Goal: Information Seeking & Learning: Learn about a topic

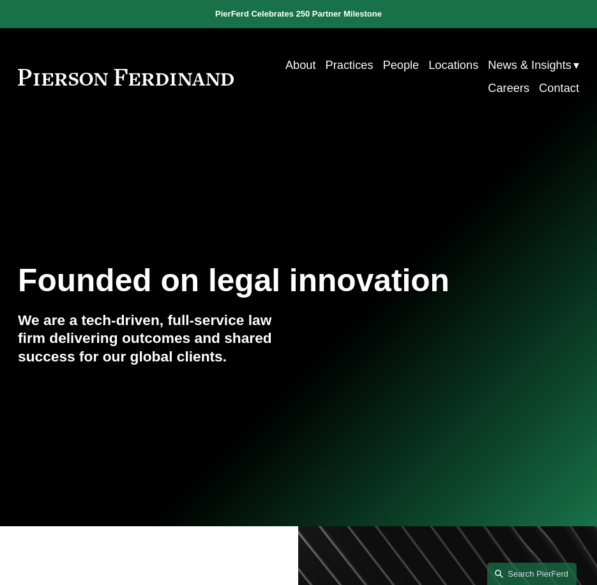
click at [392, 62] on link "People" at bounding box center [400, 65] width 36 height 23
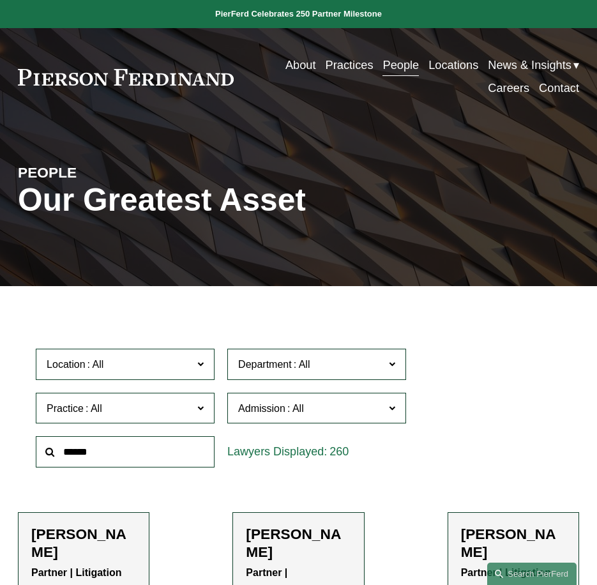
click at [505, 61] on span "News & Insights" at bounding box center [530, 65] width 84 height 21
click at [0, 0] on link "News" at bounding box center [0, 0] width 0 height 0
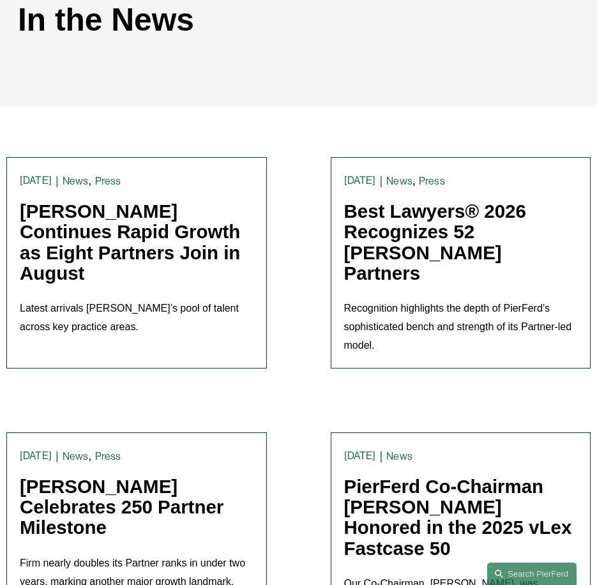
scroll to position [191, 0]
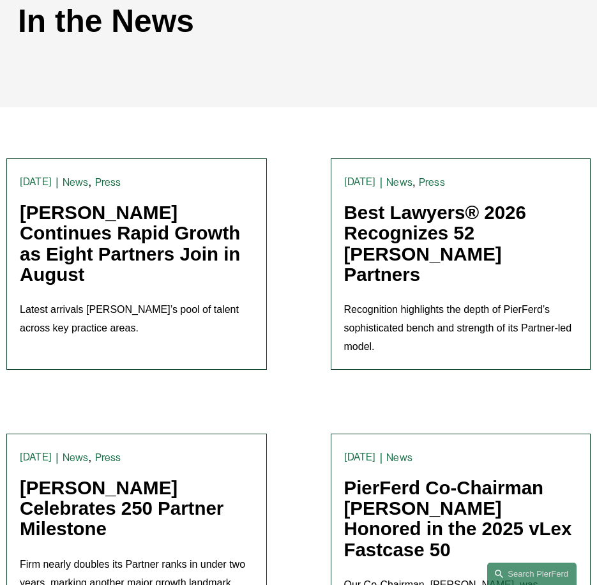
click at [107, 250] on link "Pierson Ferdinand Continues Rapid Growth as Eight Partners Join in August" at bounding box center [130, 243] width 220 height 83
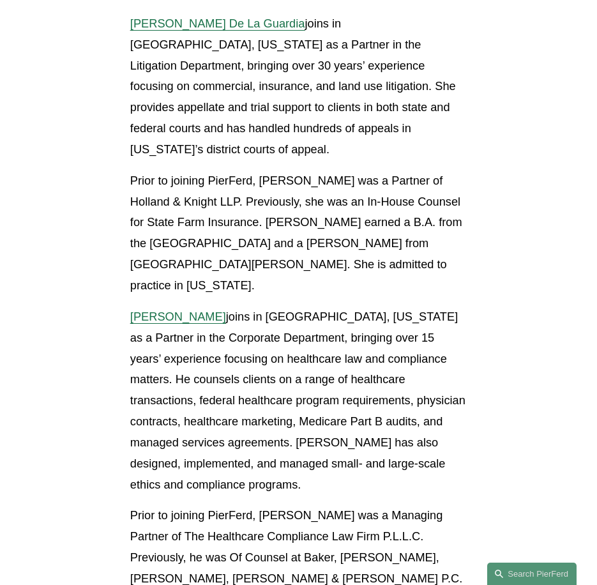
scroll to position [1978, 0]
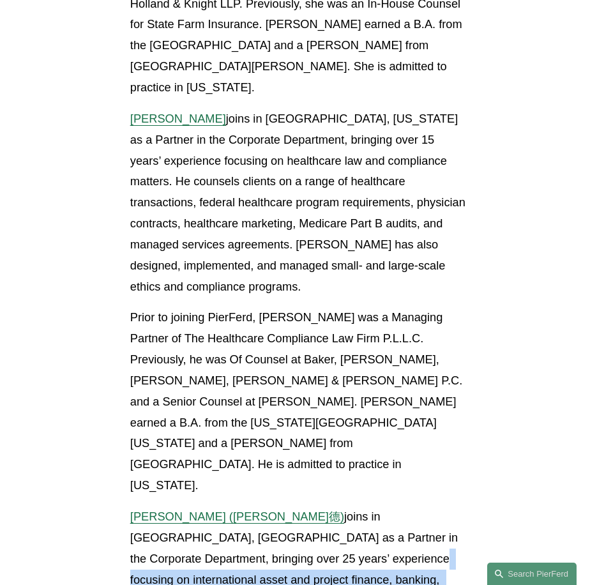
drag, startPoint x: 253, startPoint y: 287, endPoint x: 407, endPoint y: 308, distance: 154.6
copy p "international asset and project finance, banking, energy, trade, and transport …"
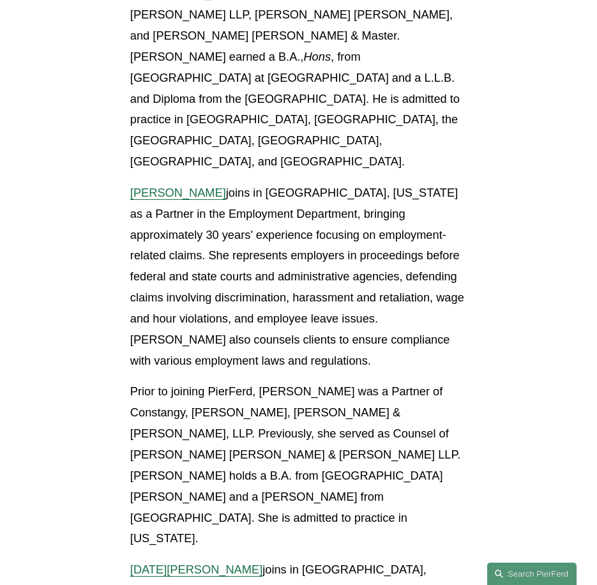
scroll to position [2744, 0]
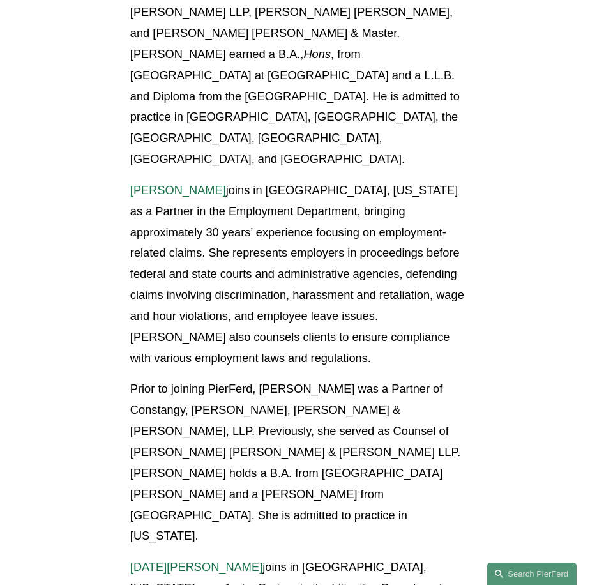
drag, startPoint x: 256, startPoint y: 213, endPoint x: 428, endPoint y: 216, distance: 171.7
copy p "complex and class action litigation"
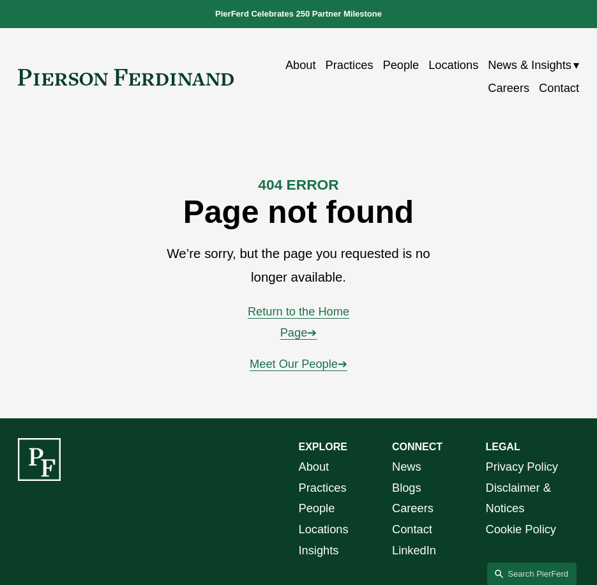
click at [382, 64] on link "People" at bounding box center [400, 65] width 36 height 23
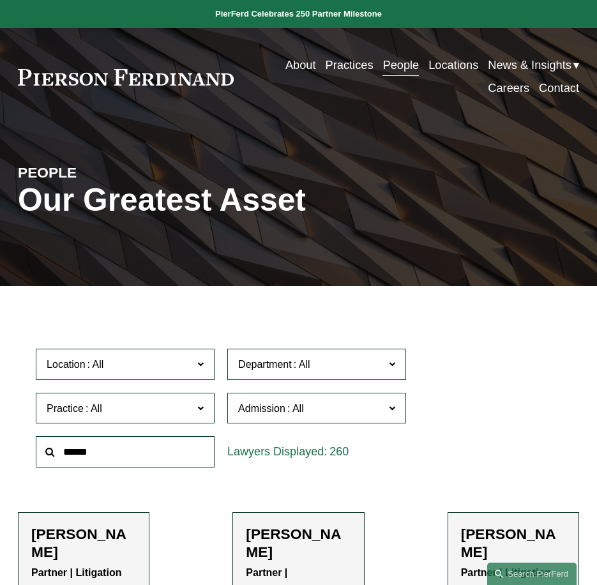
click at [115, 454] on input "text" at bounding box center [125, 451] width 179 height 31
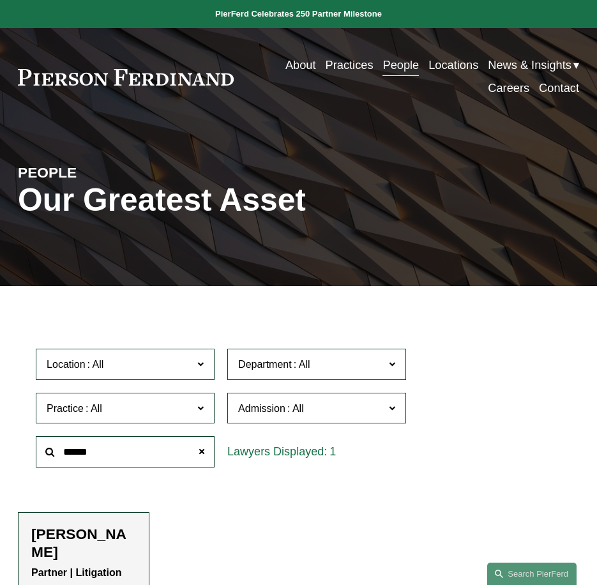
type input "******"
click at [64, 557] on h2 "Joseph F. Bermudez" at bounding box center [83, 542] width 105 height 35
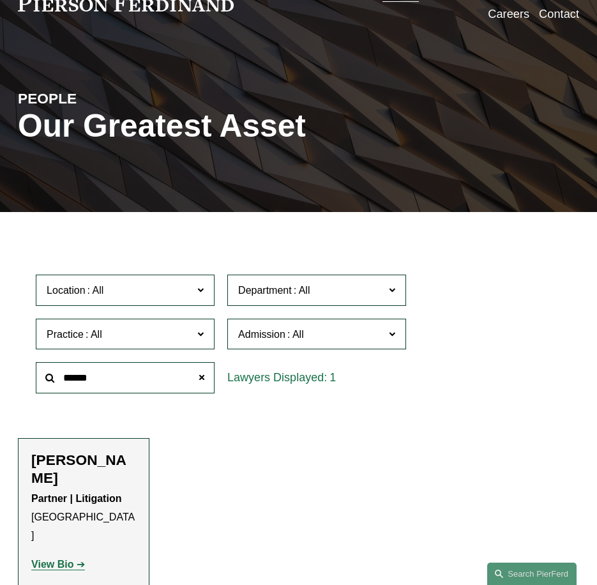
scroll to position [128, 0]
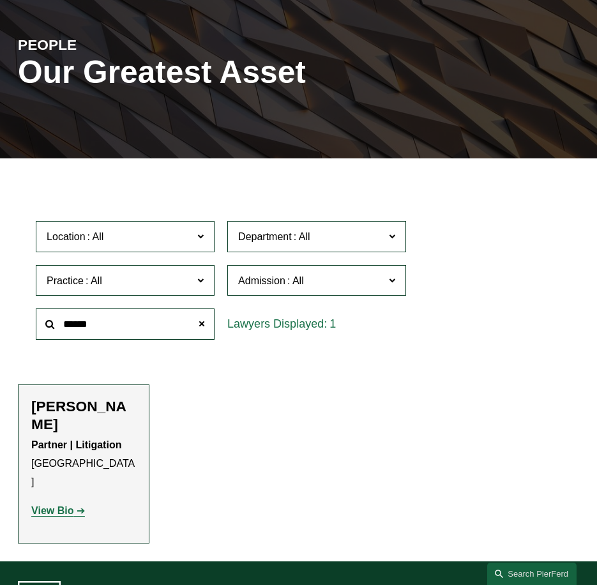
click at [50, 505] on strong "View Bio" at bounding box center [52, 510] width 42 height 11
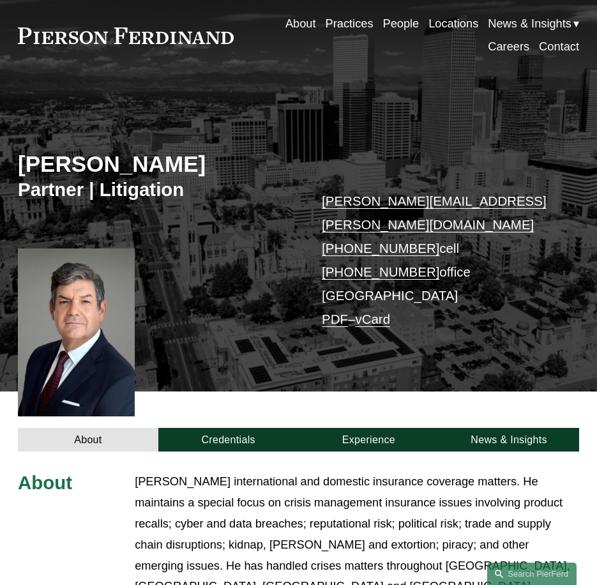
scroll to position [64, 0]
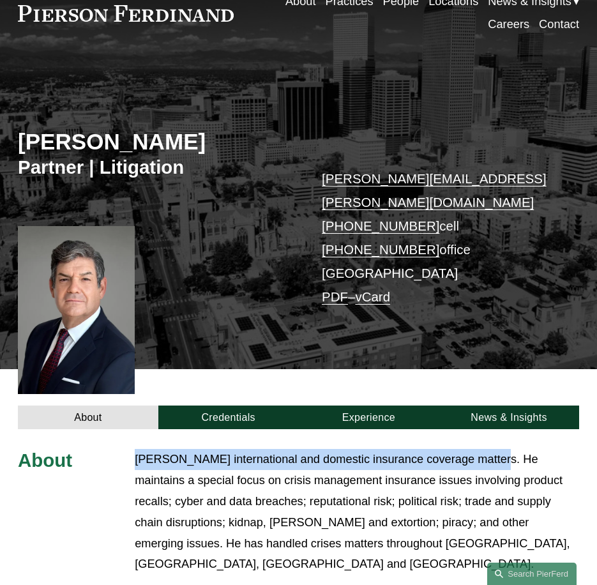
drag, startPoint x: 137, startPoint y: 442, endPoint x: 489, endPoint y: 439, distance: 352.3
click at [489, 449] on p "Joe handles international and domestic insurance coverage matters. He maintains…" at bounding box center [357, 512] width 444 height 126
copy p "Joe handles international and domestic insurance coverage matters."
click at [405, 0] on link "People" at bounding box center [400, 1] width 36 height 23
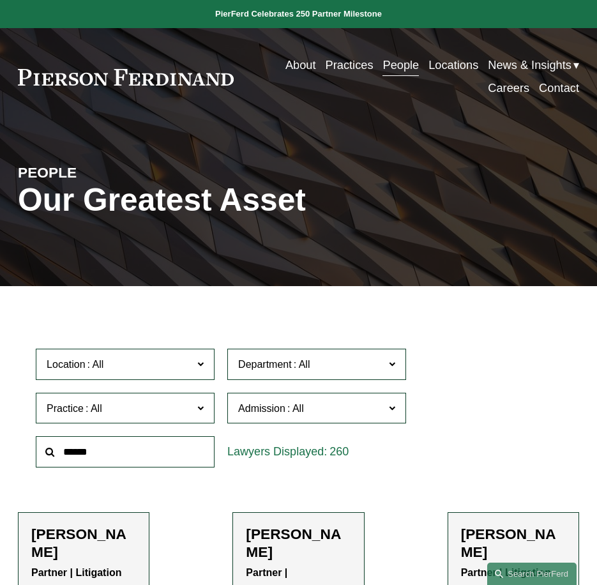
click at [158, 451] on input "text" at bounding box center [125, 451] width 179 height 31
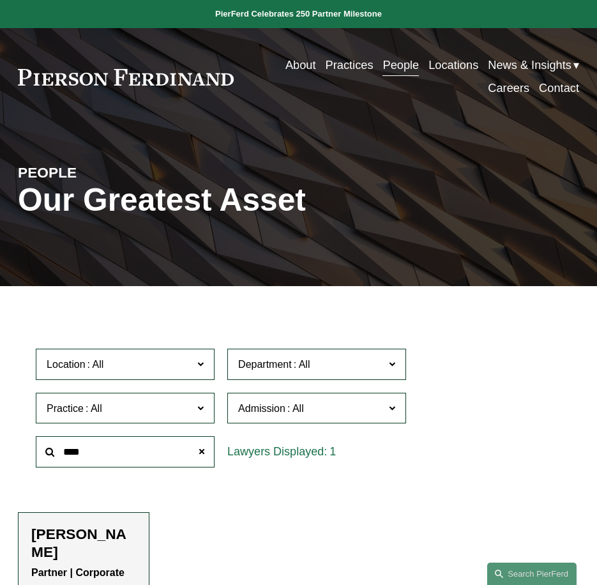
scroll to position [64, 0]
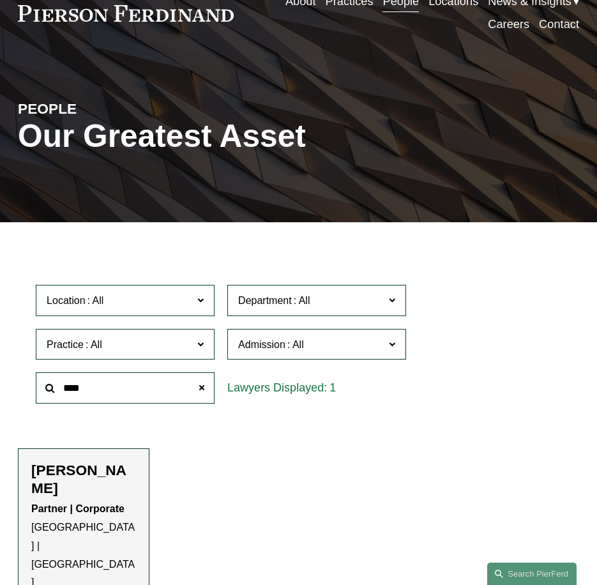
type input "****"
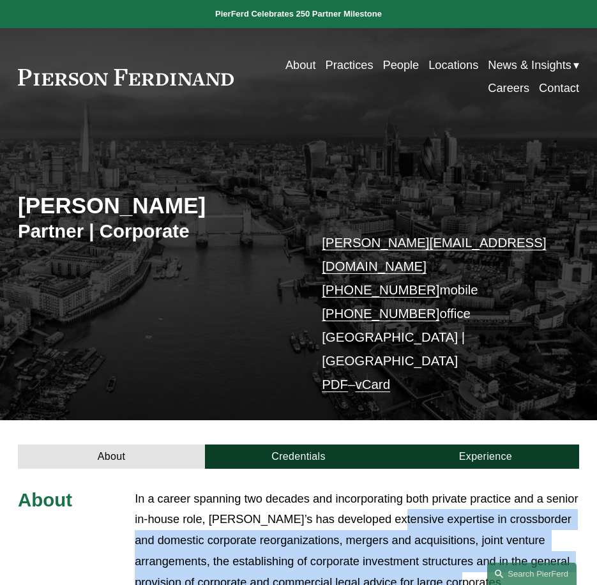
drag, startPoint x: 415, startPoint y: 474, endPoint x: 514, endPoint y: 537, distance: 117.0
click at [514, 537] on p "In a career spanning two decades and incorporating both private practice and a …" at bounding box center [357, 540] width 444 height 105
copy p "expertise in crossborder and domestic corporate reorganizations, mergers and ac…"
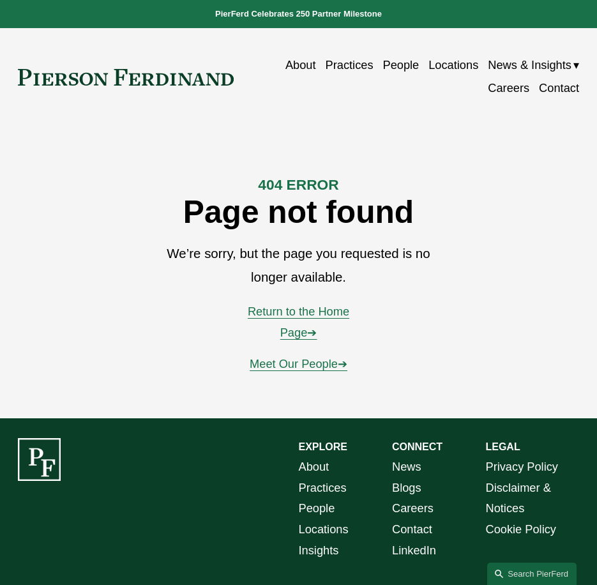
click at [405, 63] on link "People" at bounding box center [400, 65] width 36 height 23
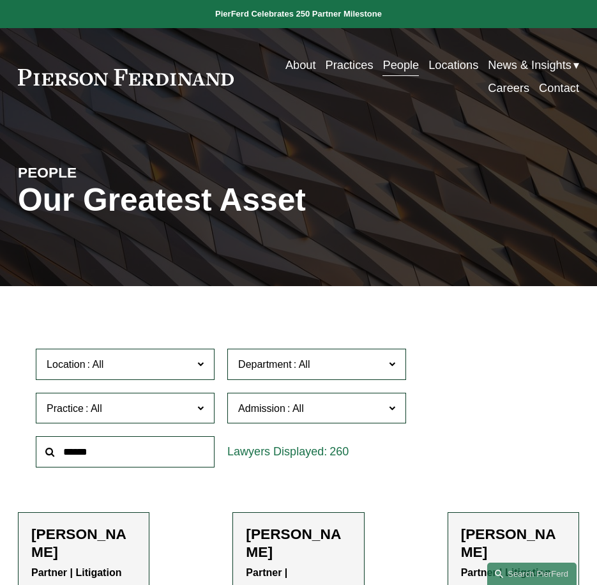
click at [156, 458] on input "text" at bounding box center [125, 451] width 179 height 31
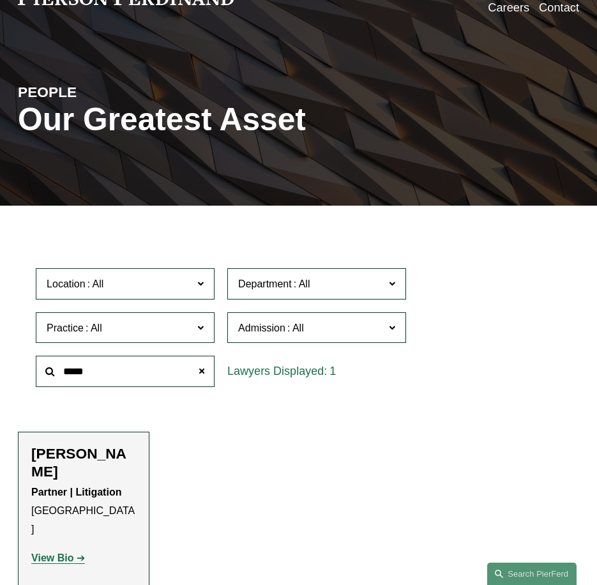
scroll to position [128, 0]
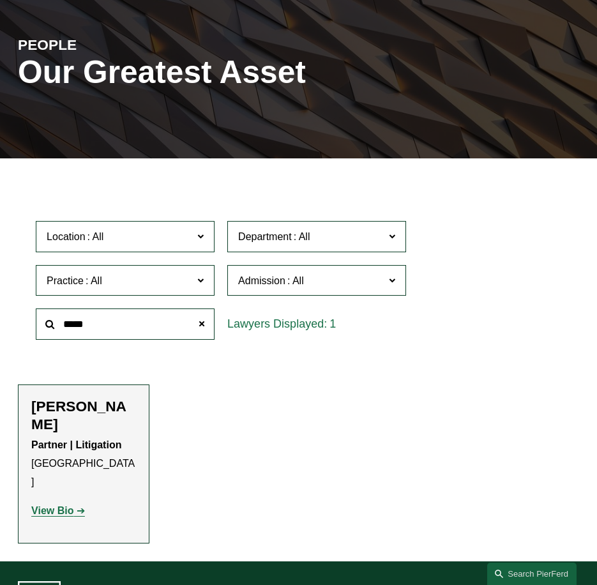
type input "*****"
click at [71, 505] on strong "View Bio" at bounding box center [52, 510] width 42 height 11
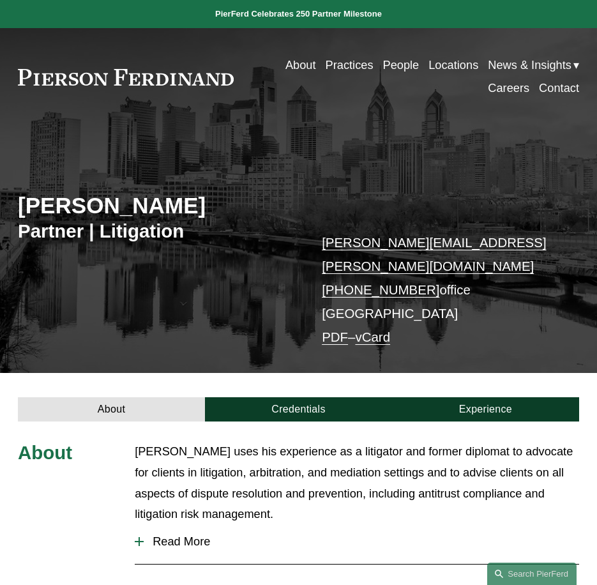
scroll to position [191, 0]
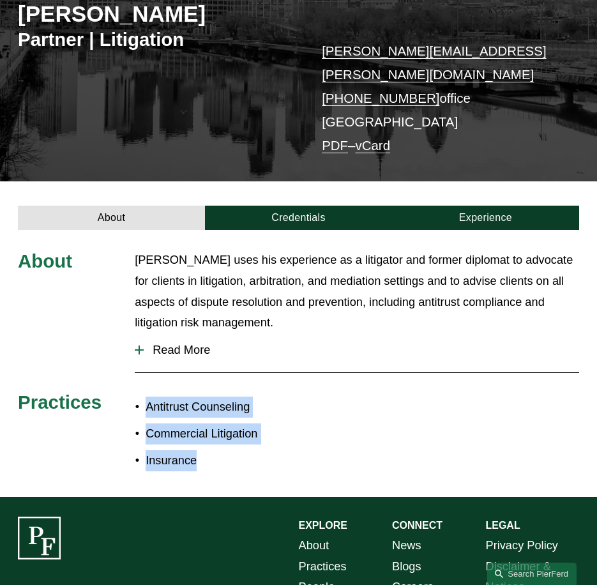
drag, startPoint x: 210, startPoint y: 444, endPoint x: 141, endPoint y: 393, distance: 85.8
click at [141, 396] on ul "Antitrust Counseling Commercial Litigation Insurance" at bounding box center [216, 433] width 163 height 75
copy ul "Antitrust Counseling Commercial Litigation Insurance"
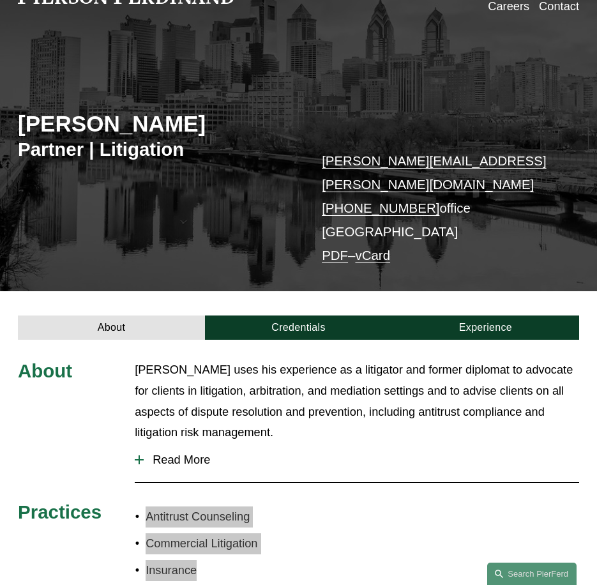
scroll to position [0, 0]
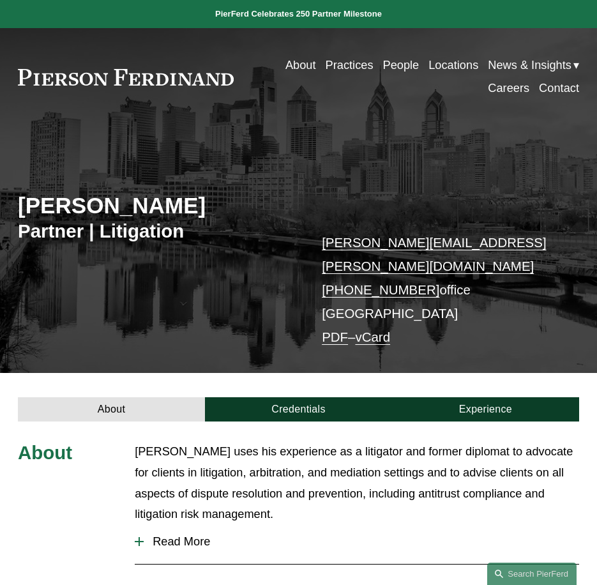
click at [384, 61] on link "People" at bounding box center [400, 65] width 36 height 23
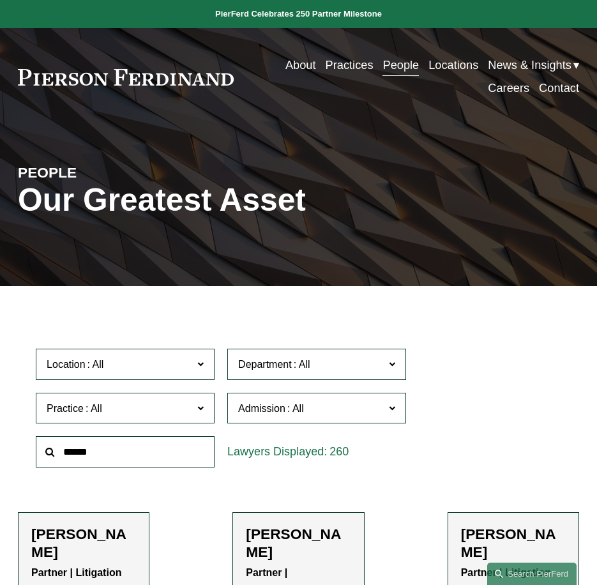
click at [135, 447] on input "text" at bounding box center [125, 451] width 179 height 31
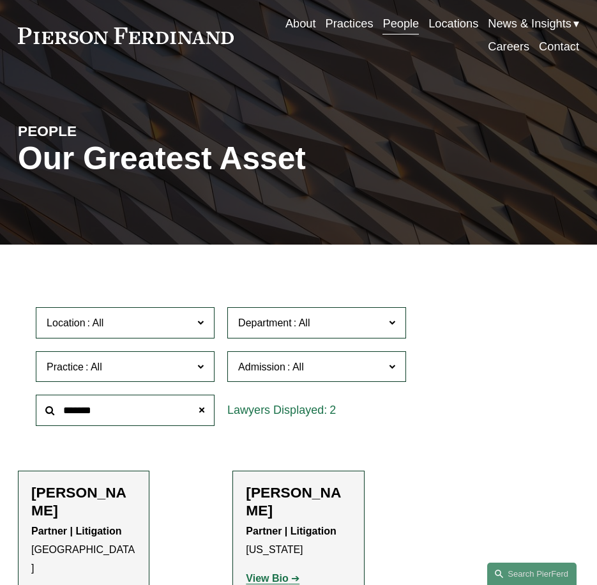
scroll to position [64, 0]
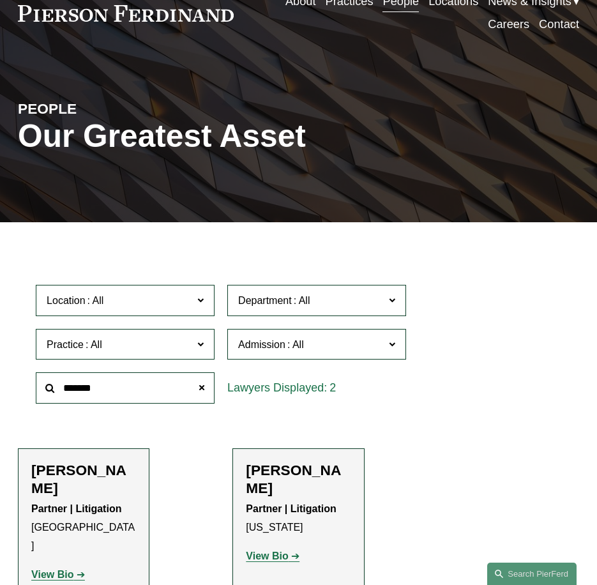
type input "*******"
click at [71, 565] on p "View Bio" at bounding box center [83, 574] width 105 height 19
click at [71, 569] on strong "View Bio" at bounding box center [52, 574] width 42 height 11
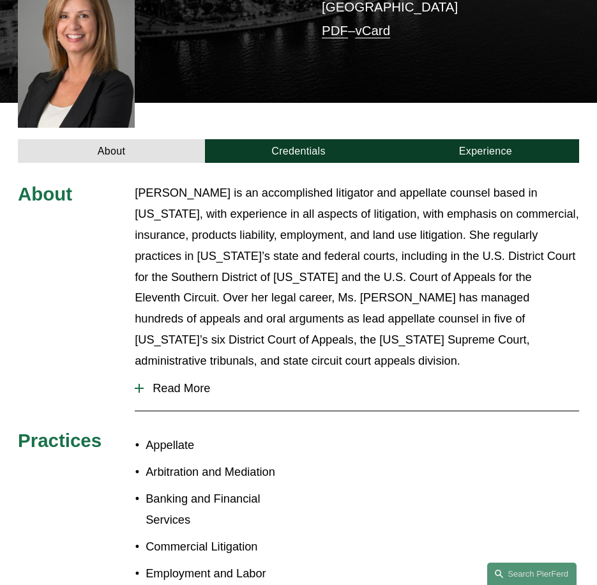
scroll to position [255, 0]
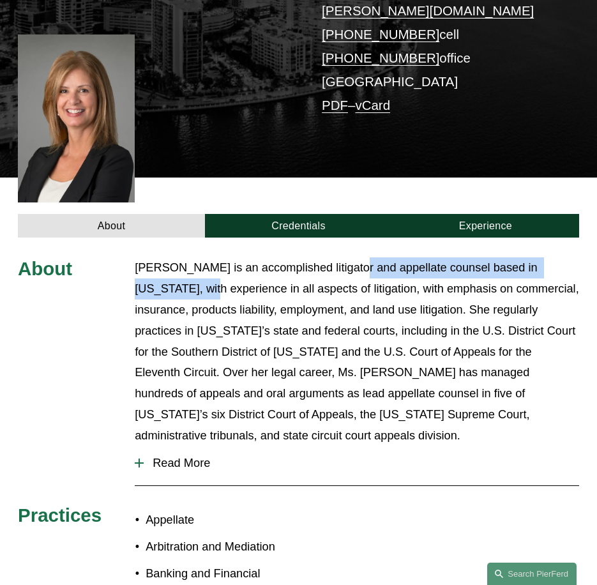
drag, startPoint x: 363, startPoint y: 249, endPoint x: 168, endPoint y: 267, distance: 196.2
click at [168, 267] on p "[PERSON_NAME] is an accomplished litigator and appellate counsel based in [US_S…" at bounding box center [357, 351] width 444 height 189
copy p "litigator and appellate counsel based in [US_STATE]"
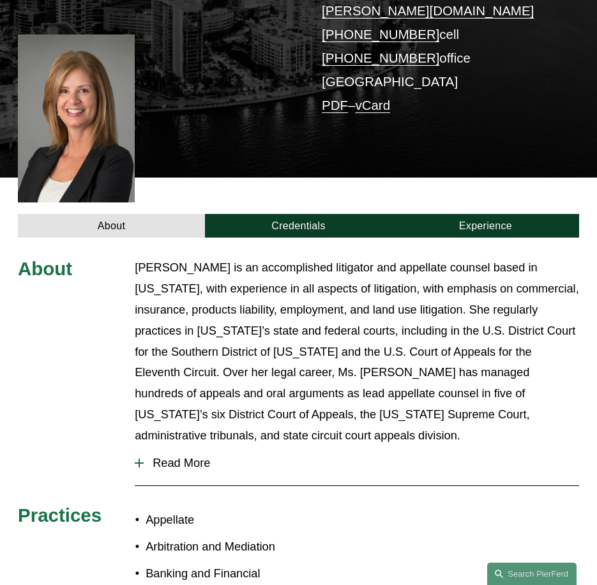
click at [292, 311] on p "[PERSON_NAME] is an accomplished litigator and appellate counsel based in [US_S…" at bounding box center [357, 351] width 444 height 189
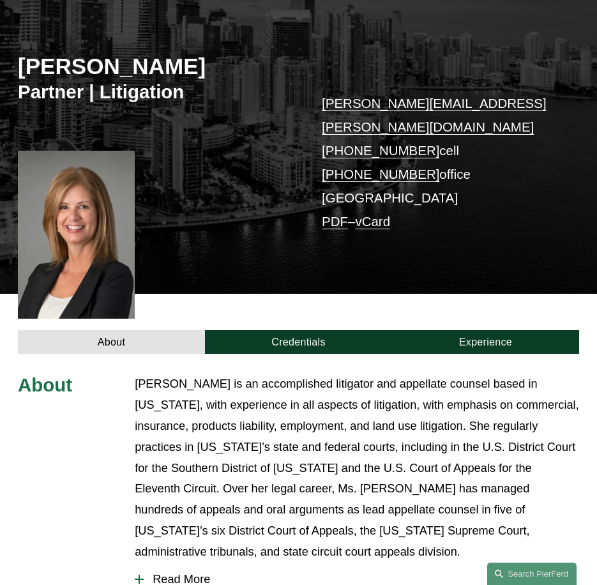
scroll to position [0, 0]
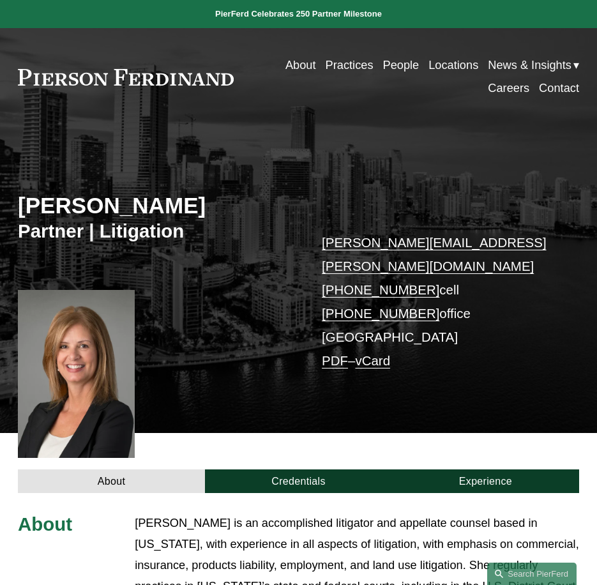
click at [382, 66] on link "People" at bounding box center [400, 65] width 36 height 23
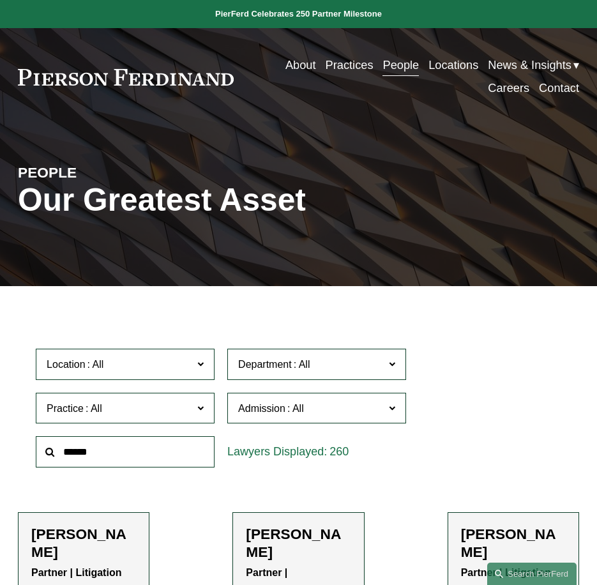
click at [84, 467] on input "text" at bounding box center [125, 451] width 179 height 31
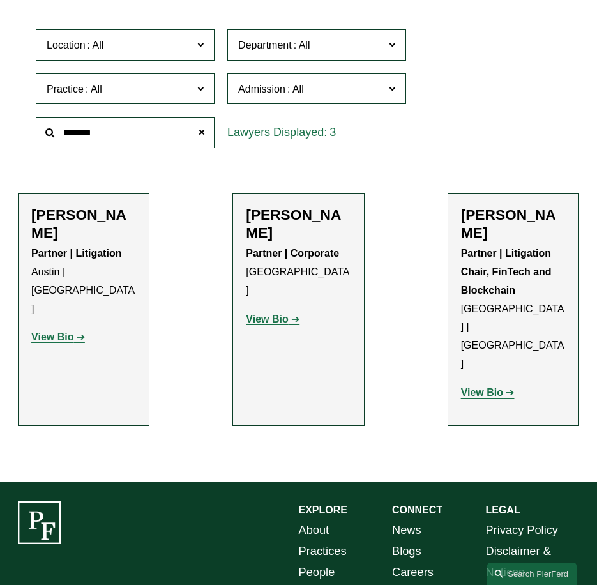
type input "*******"
click at [68, 331] on strong "View Bio" at bounding box center [52, 336] width 42 height 11
click at [283, 313] on strong "View Bio" at bounding box center [267, 318] width 42 height 11
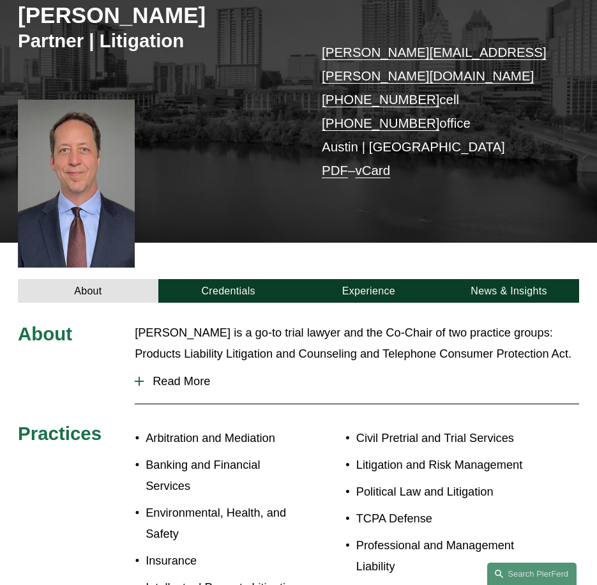
scroll to position [191, 0]
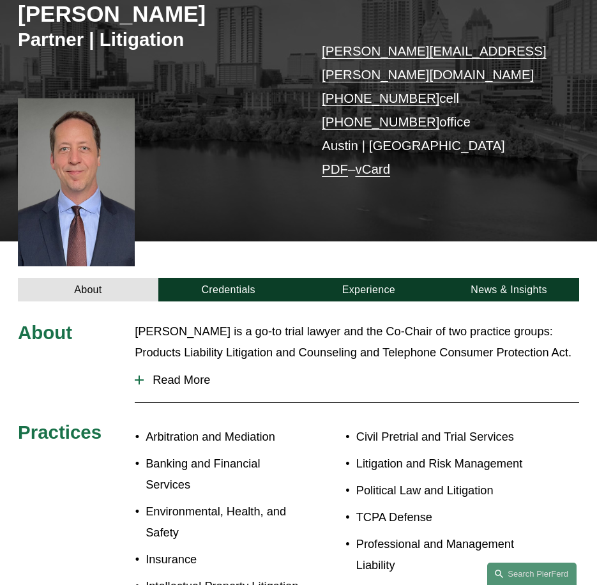
click at [158, 373] on span "Read More" at bounding box center [361, 380] width 435 height 14
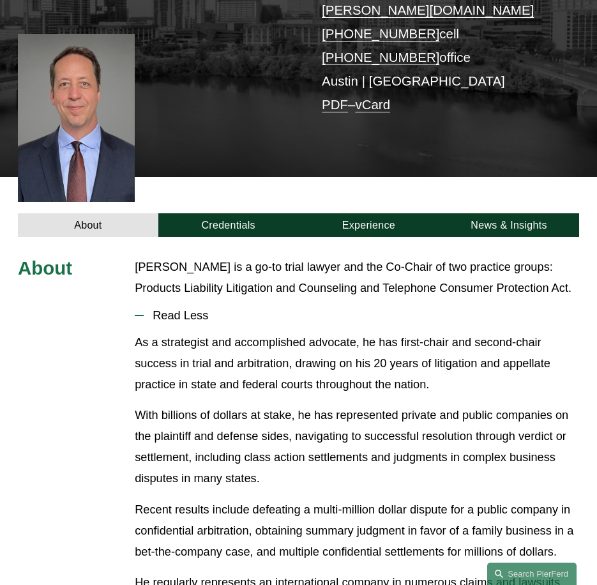
scroll to position [255, 0]
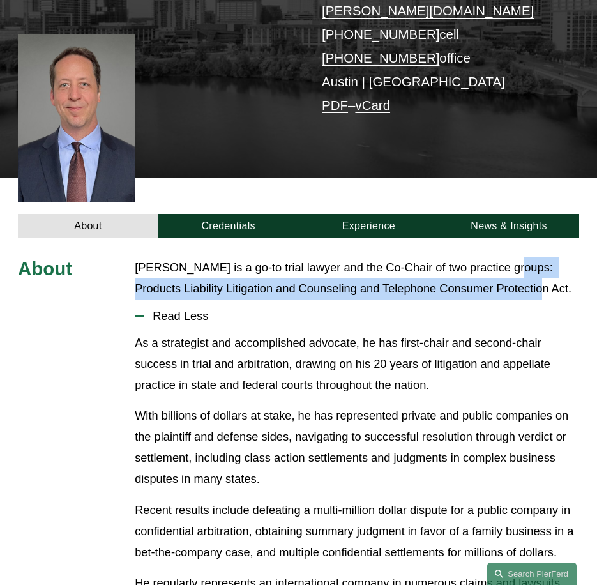
drag, startPoint x: 500, startPoint y: 246, endPoint x: 522, endPoint y: 271, distance: 33.4
click at [522, 271] on p "[PERSON_NAME] is a go-to trial lawyer and the Co-Chair of two practice groups: …" at bounding box center [357, 278] width 444 height 42
copy p "Products Liability Litigation and Counseling and Telephone Consumer Protection …"
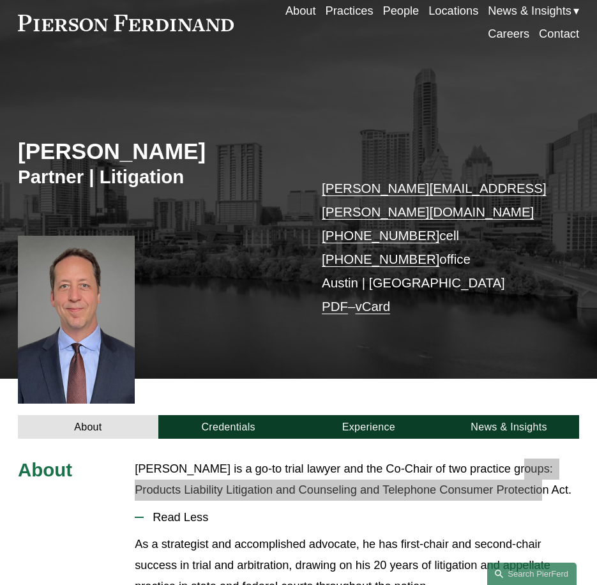
scroll to position [0, 0]
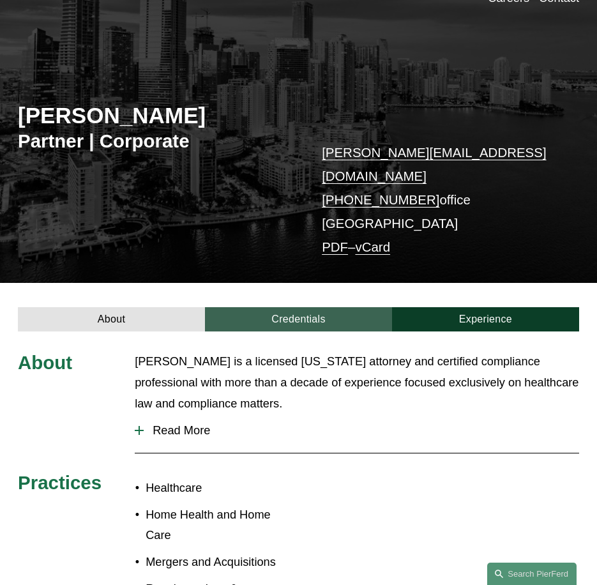
scroll to position [255, 0]
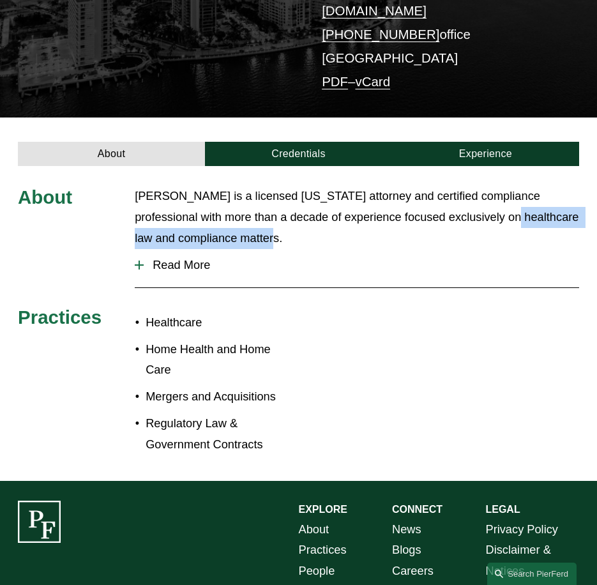
drag, startPoint x: 458, startPoint y: 196, endPoint x: 237, endPoint y: 213, distance: 222.1
click at [237, 213] on p "[PERSON_NAME] is a licensed [US_STATE] attorney and certified compliance profes…" at bounding box center [357, 217] width 444 height 63
copy p "healthcare law and compliance matters"
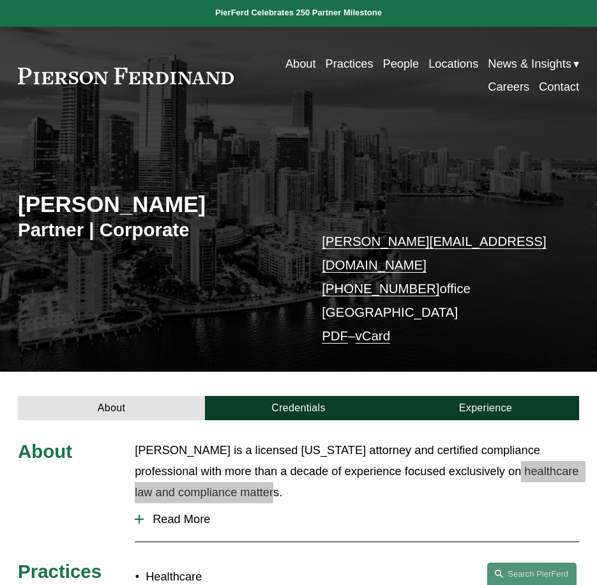
scroll to position [0, 0]
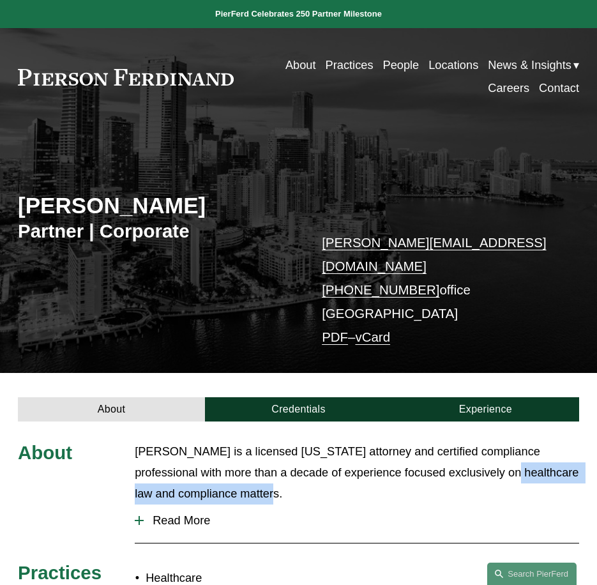
click at [393, 65] on link "People" at bounding box center [400, 65] width 36 height 23
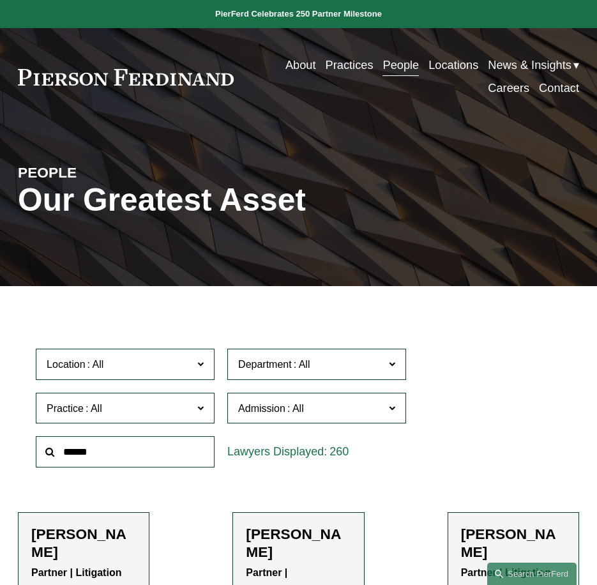
click at [123, 447] on input "text" at bounding box center [125, 451] width 179 height 31
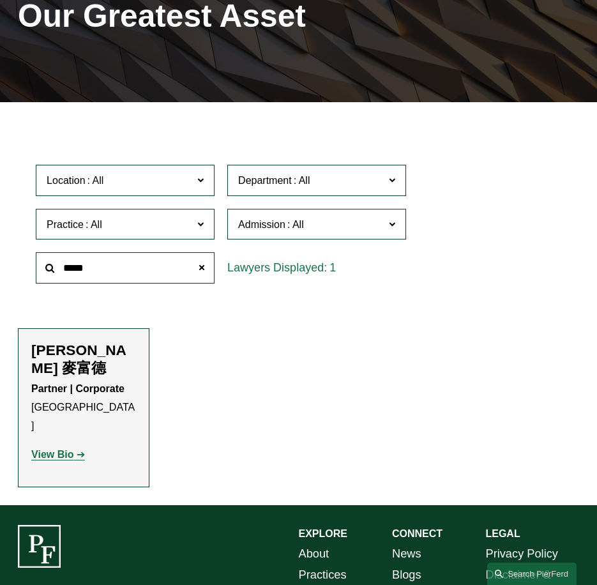
scroll to position [191, 0]
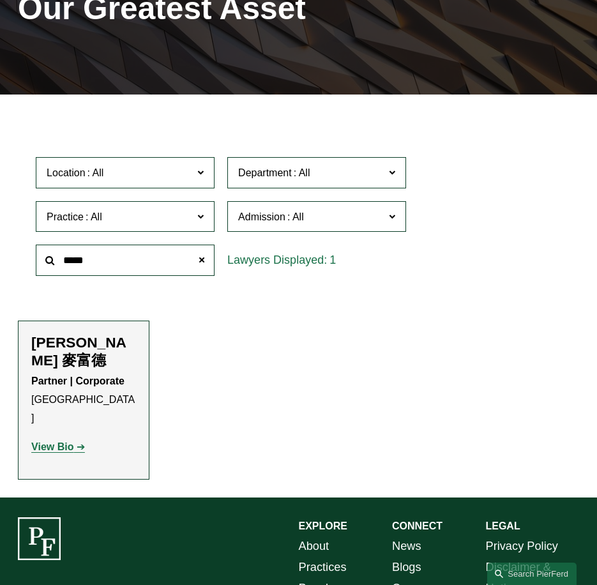
type input "*****"
click at [57, 441] on strong "View Bio" at bounding box center [52, 446] width 42 height 11
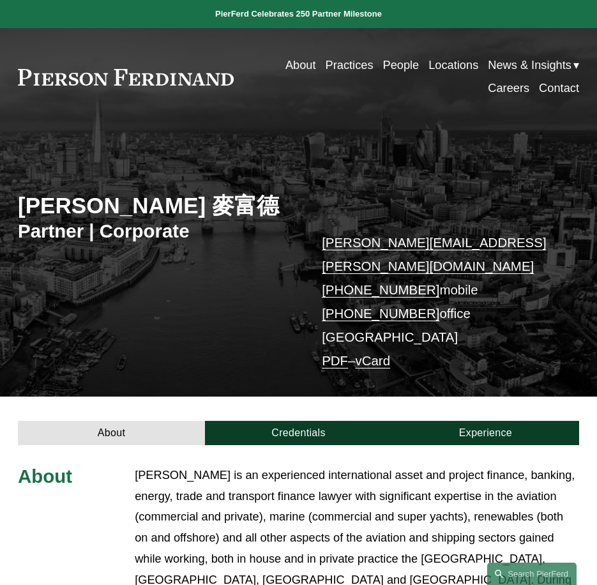
click at [407, 64] on link "People" at bounding box center [400, 65] width 36 height 23
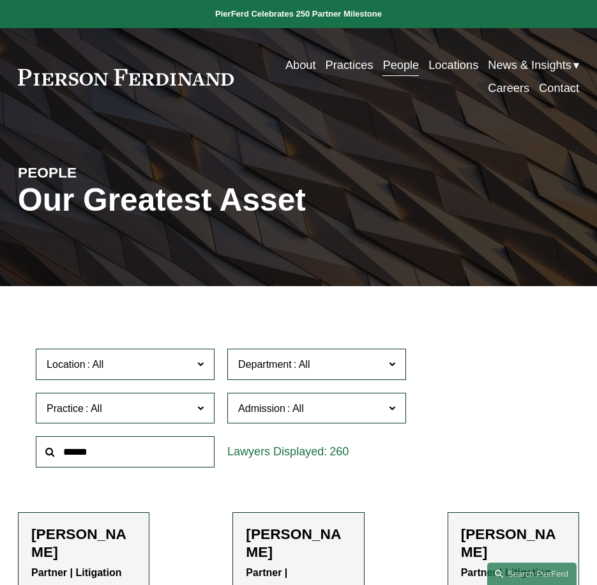
click at [112, 444] on input "text" at bounding box center [125, 451] width 179 height 31
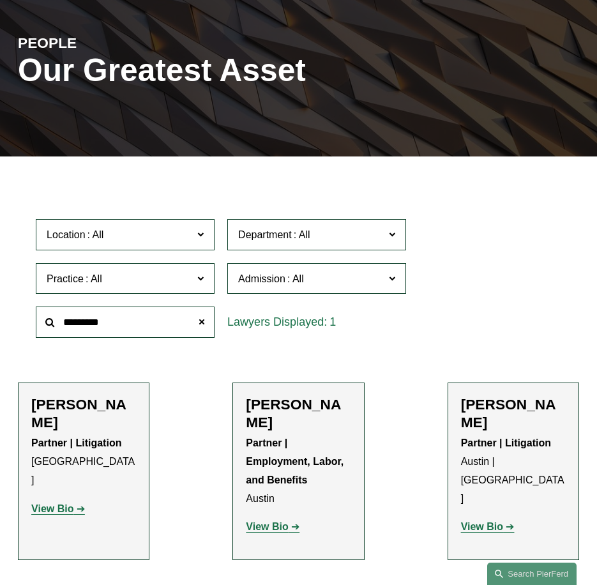
scroll to position [255, 0]
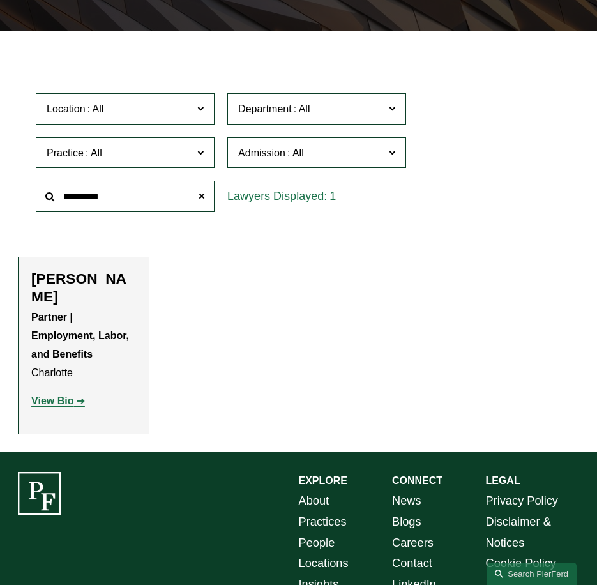
type input "*********"
click at [57, 395] on strong "View Bio" at bounding box center [52, 400] width 42 height 11
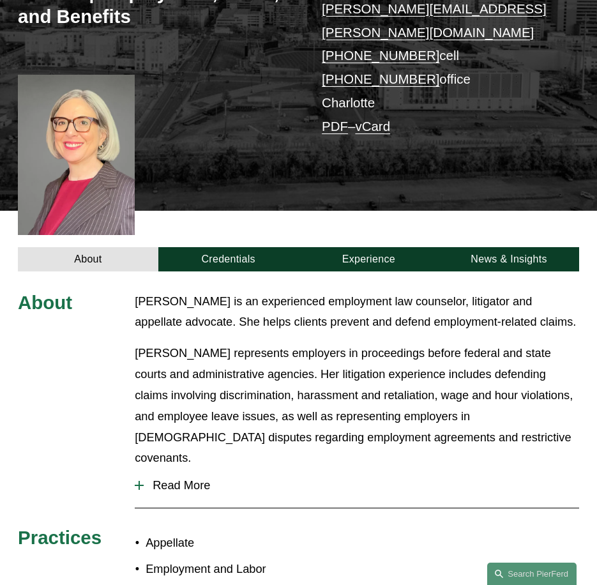
scroll to position [447, 0]
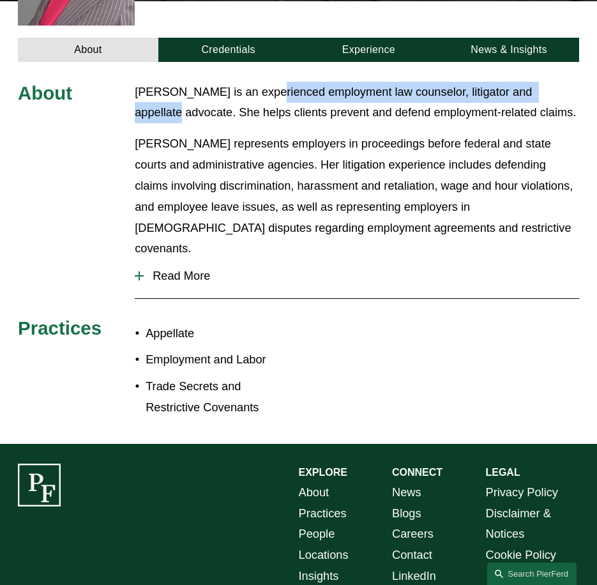
drag, startPoint x: 251, startPoint y: 71, endPoint x: 553, endPoint y: 71, distance: 301.2
click at [553, 82] on p "[PERSON_NAME] is an experienced employment law counselor, litigator and appella…" at bounding box center [357, 103] width 444 height 42
drag, startPoint x: 553, startPoint y: 71, endPoint x: 546, endPoint y: 72, distance: 7.0
click at [546, 82] on p "[PERSON_NAME] is an experienced employment law counselor, litigator and appella…" at bounding box center [357, 103] width 444 height 42
drag, startPoint x: 550, startPoint y: 71, endPoint x: 250, endPoint y: 82, distance: 300.8
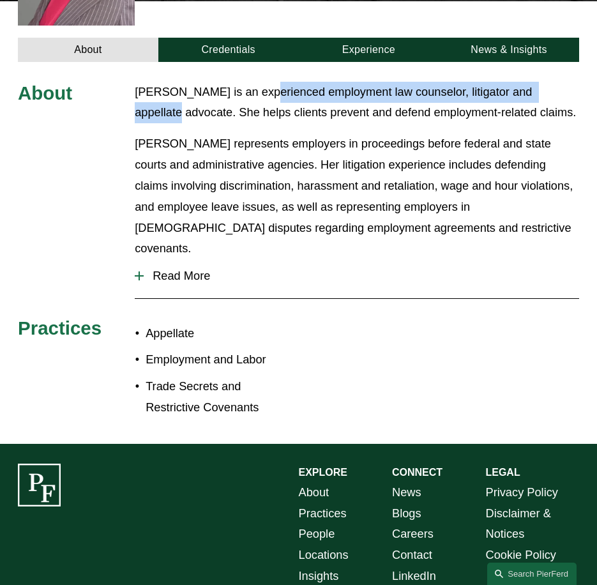
click at [250, 82] on p "Jill is an experienced employment law counselor, litigator and appellate advoca…" at bounding box center [357, 103] width 444 height 42
copy p "employment law counselor, litigator and appellate advocate"
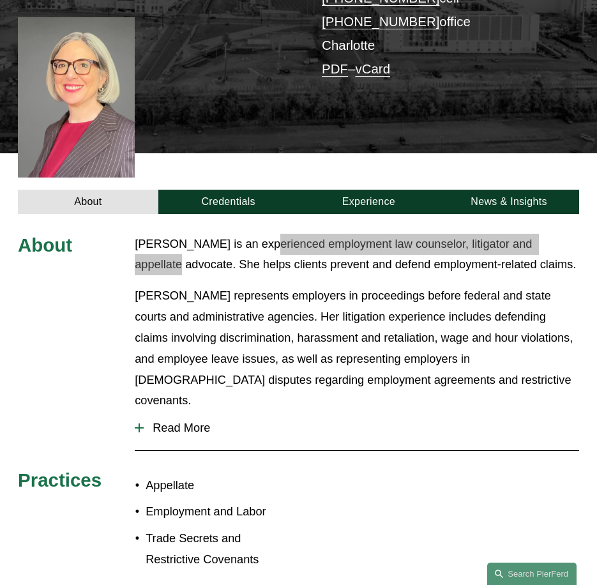
scroll to position [64, 0]
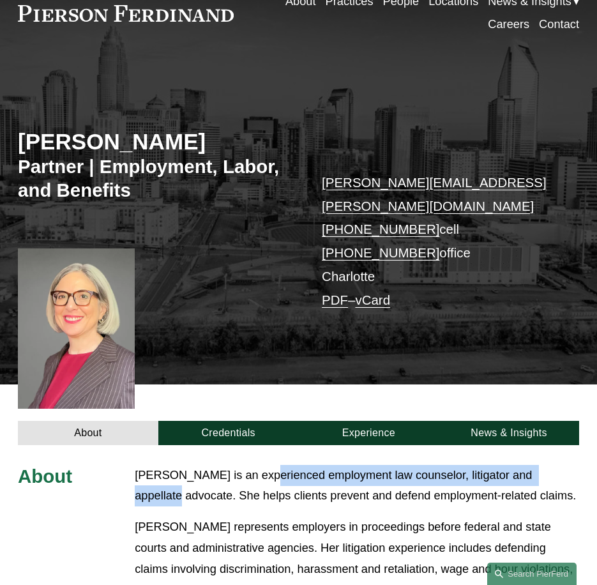
click at [337, 4] on link "Practices" at bounding box center [349, 1] width 48 height 23
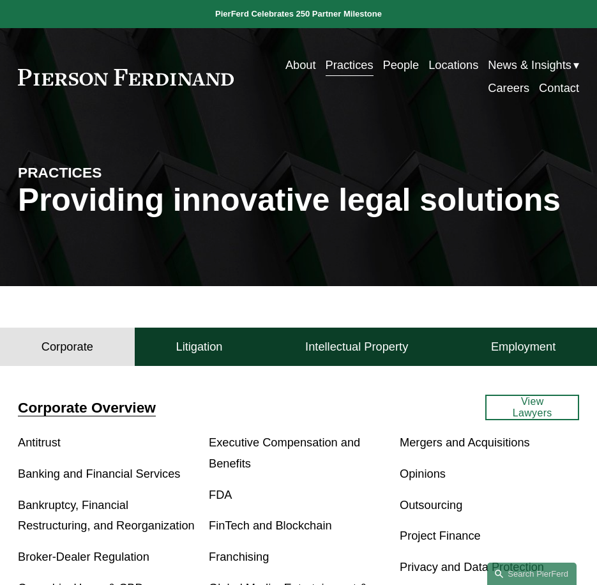
click at [388, 59] on link "People" at bounding box center [400, 65] width 36 height 23
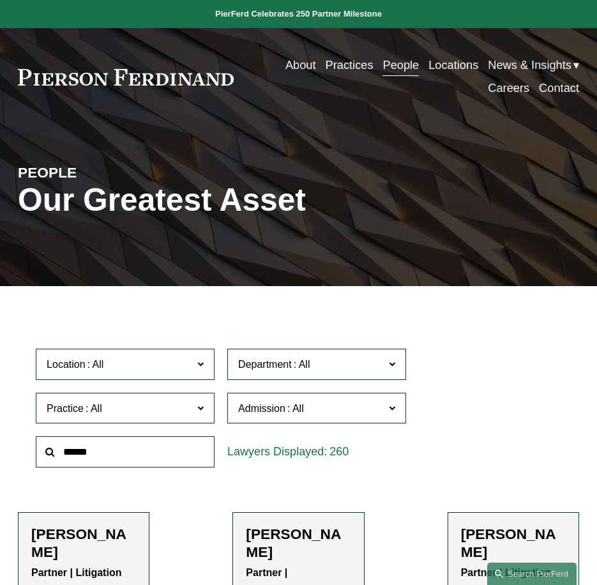
click at [99, 447] on input "text" at bounding box center [125, 451] width 179 height 31
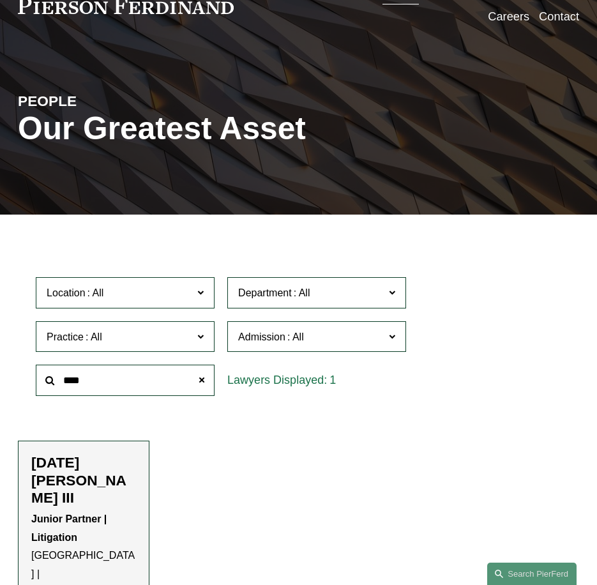
scroll to position [191, 0]
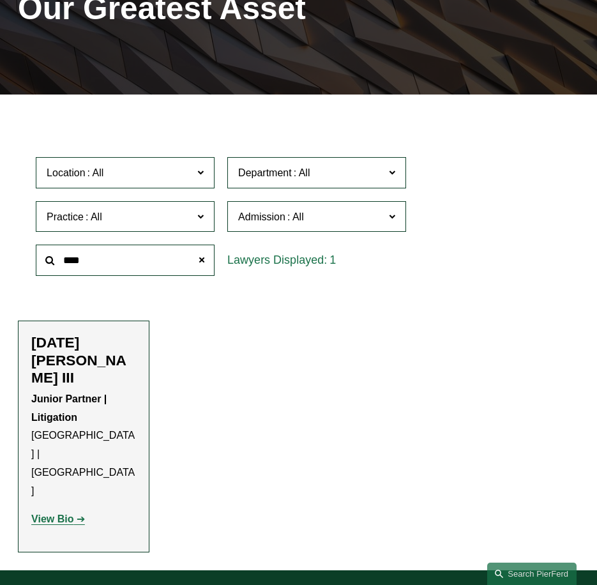
type input "****"
click at [44, 513] on strong "View Bio" at bounding box center [52, 518] width 42 height 11
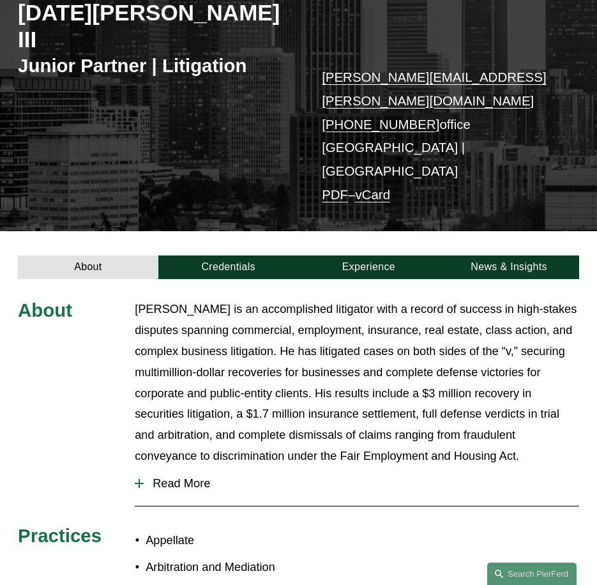
scroll to position [191, 0]
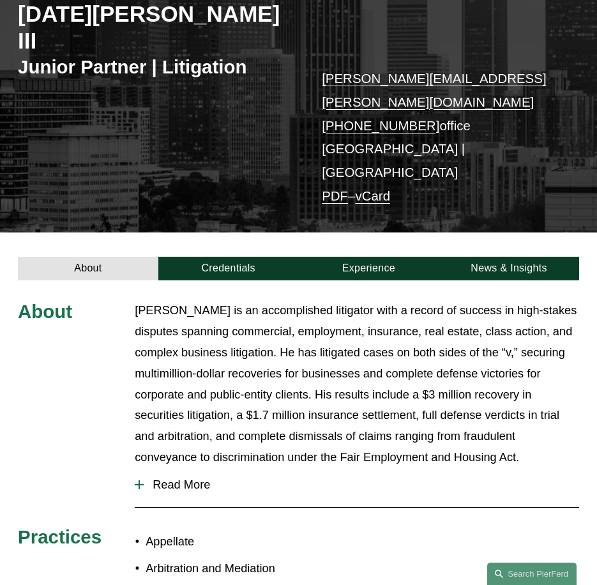
click at [179, 477] on span "Read More" at bounding box center [361, 484] width 435 height 14
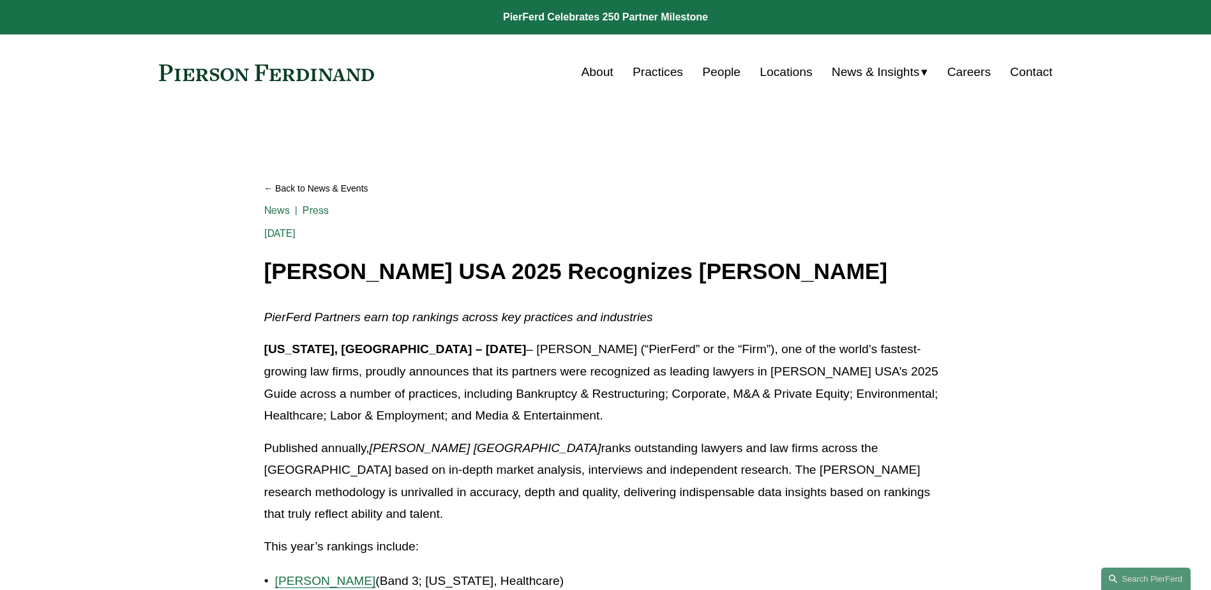
drag, startPoint x: 82, startPoint y: 1, endPoint x: 193, endPoint y: 215, distance: 240.6
